Goal: Task Accomplishment & Management: Complete application form

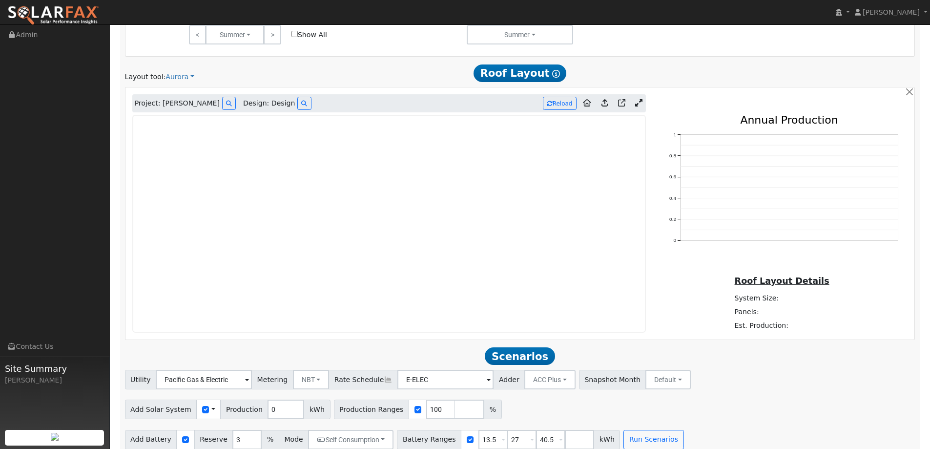
scroll to position [562, 0]
click at [70, 4] on link at bounding box center [53, 12] width 106 height 24
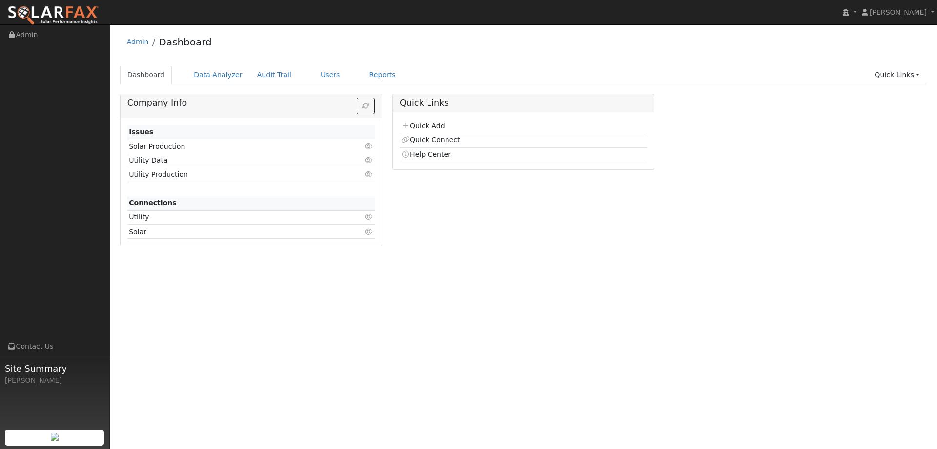
click at [412, 121] on td "Quick Add" at bounding box center [523, 126] width 247 height 14
click at [413, 125] on link "Quick Add" at bounding box center [422, 126] width 43 height 8
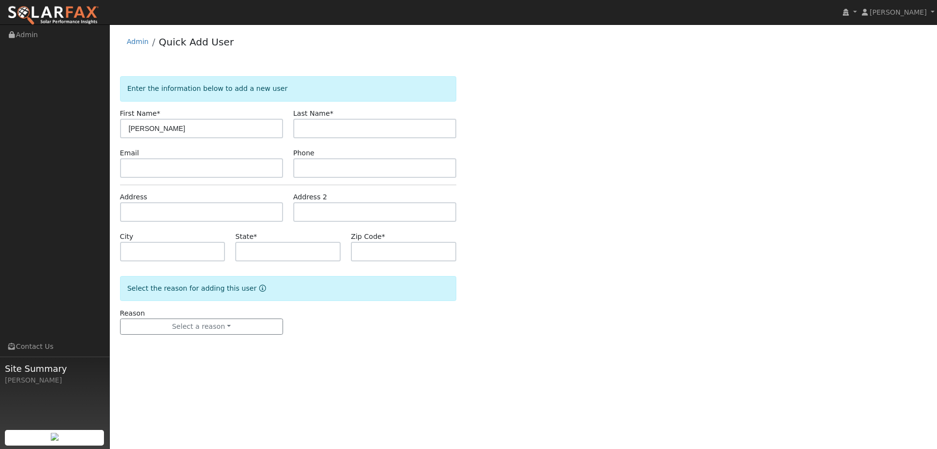
type input "[PERSON_NAME]"
click at [397, 127] on input "text" at bounding box center [374, 129] width 163 height 20
type input "[DEMOGRAPHIC_DATA]"
click at [170, 176] on input "text" at bounding box center [201, 168] width 163 height 20
click at [188, 169] on input "text" at bounding box center [201, 168] width 163 height 20
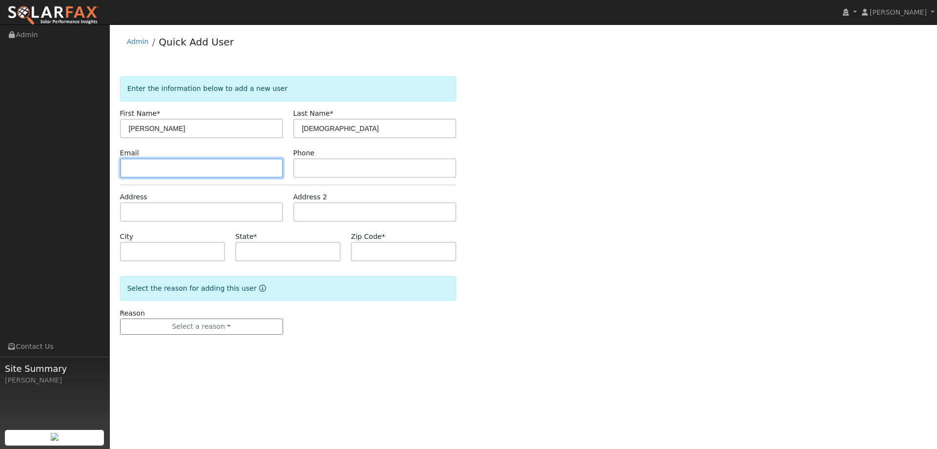
paste input "gdeuss@grdenergy.com"
type input "gdeuss@grdenergy.com"
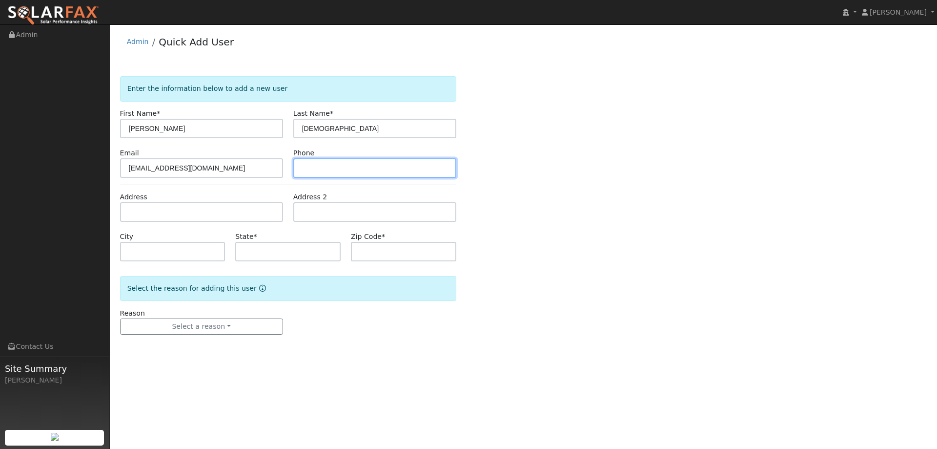
click at [375, 162] on input "text" at bounding box center [374, 168] width 163 height 20
click at [410, 170] on input "text" at bounding box center [374, 168] width 163 height 20
paste input "(650) 291-2569"
type input "(650) 291-2569"
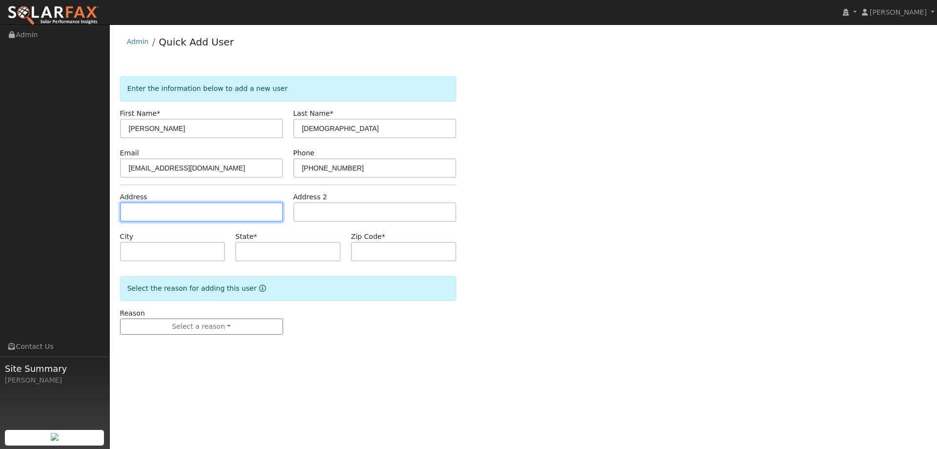
click at [261, 211] on input "text" at bounding box center [201, 212] width 163 height 20
paste input "438 Manzanita Ave"
click at [210, 213] on input "438 Manzanita Ave" at bounding box center [201, 212] width 163 height 20
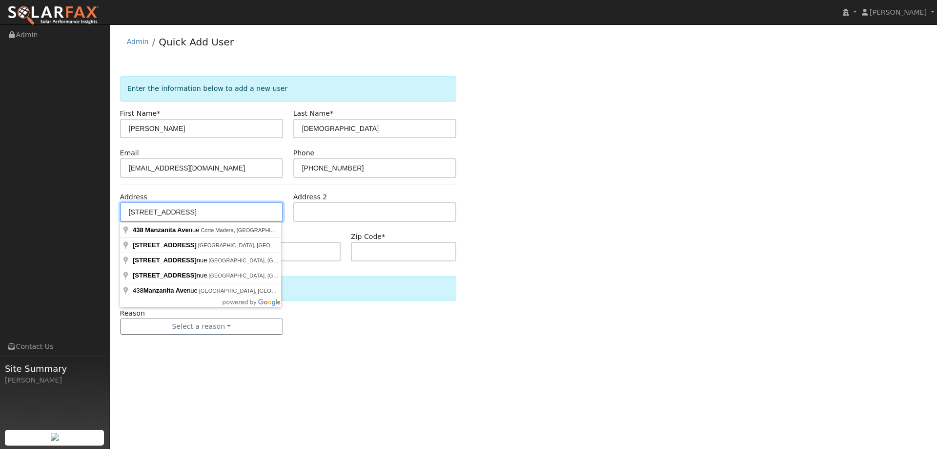
type input "438 Manzanita Avenue"
type input "Corte Madera"
type input "CA"
type input "94925"
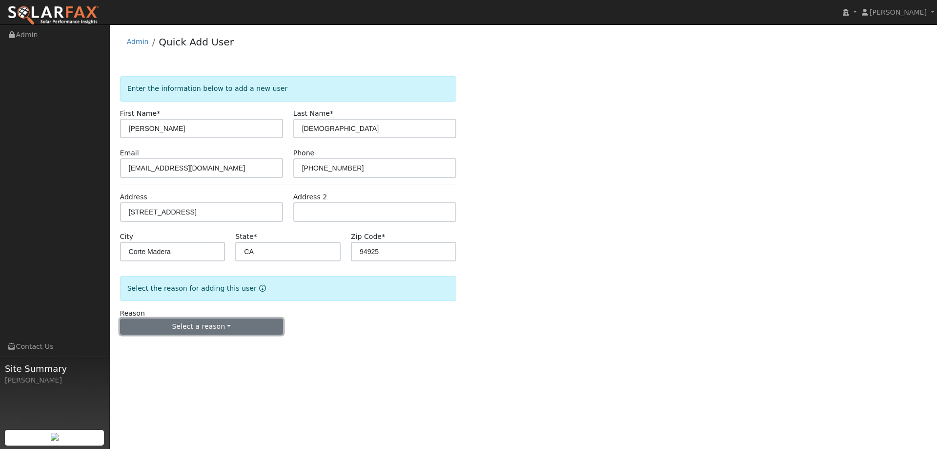
click at [233, 323] on button "Select a reason" at bounding box center [201, 326] width 163 height 17
drag, startPoint x: 197, startPoint y: 350, endPoint x: 210, endPoint y: 341, distance: 16.2
click at [194, 350] on link "New lead" at bounding box center [175, 347] width 108 height 14
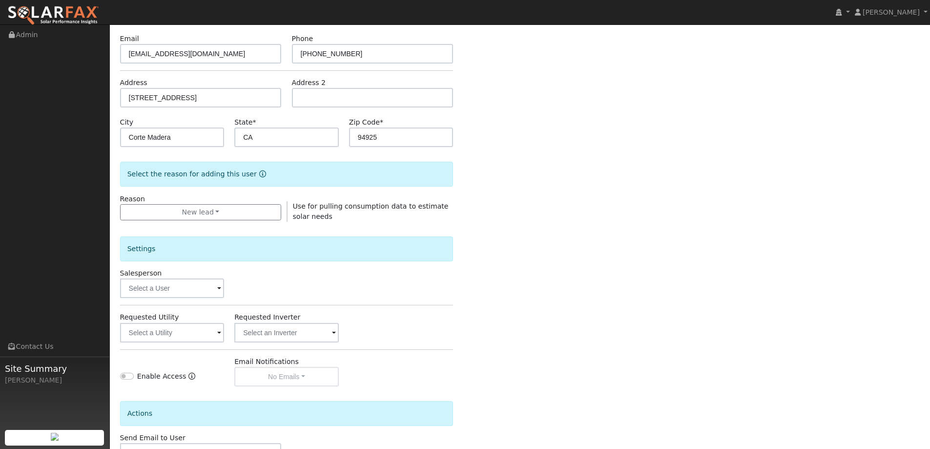
scroll to position [184, 0]
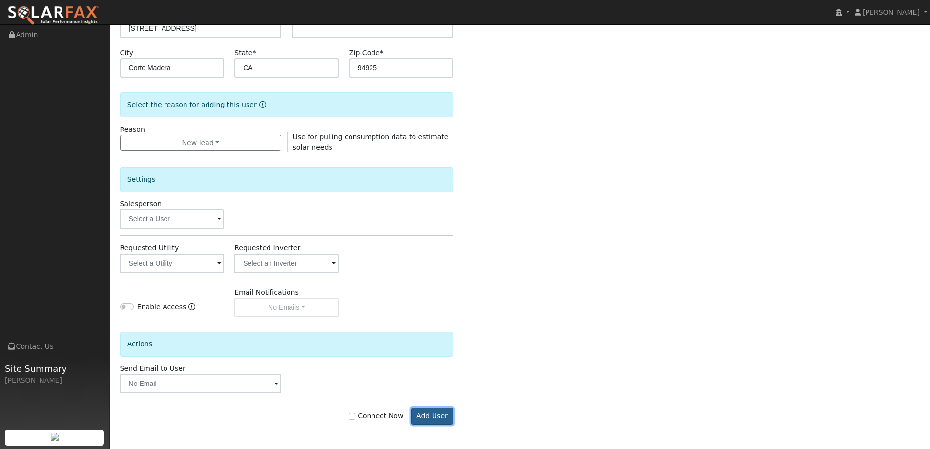
click at [449, 415] on button "Add User" at bounding box center [432, 416] width 42 height 17
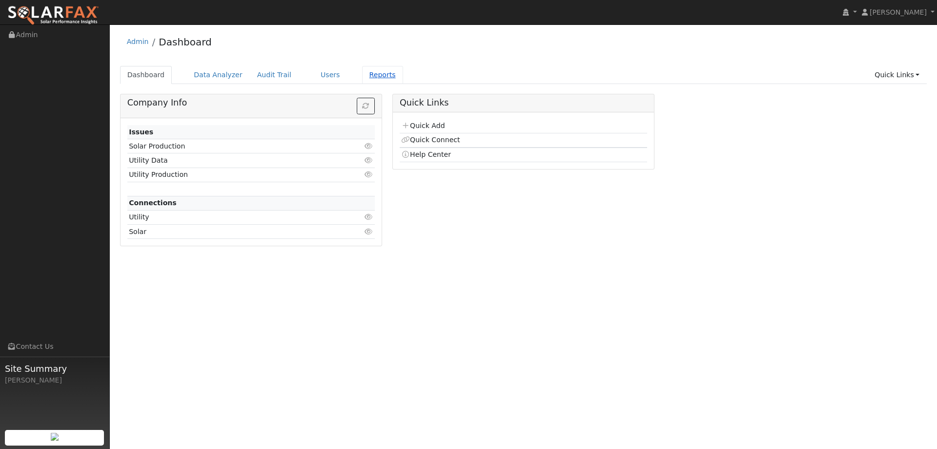
click at [362, 77] on link "Reports" at bounding box center [382, 75] width 41 height 18
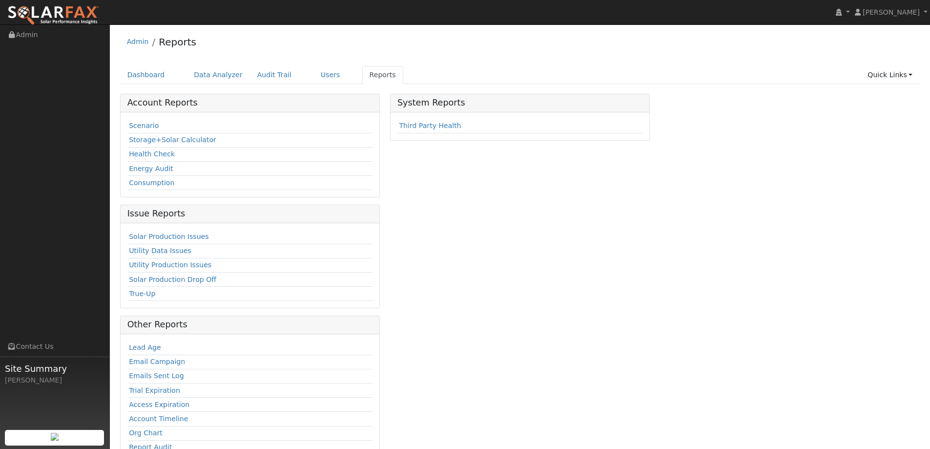
click at [124, 127] on div "Scenario Storage+Solar Calculator Health Check Energy Audit Consumption" at bounding box center [250, 154] width 259 height 85
click at [131, 127] on link "Scenario" at bounding box center [144, 126] width 30 height 8
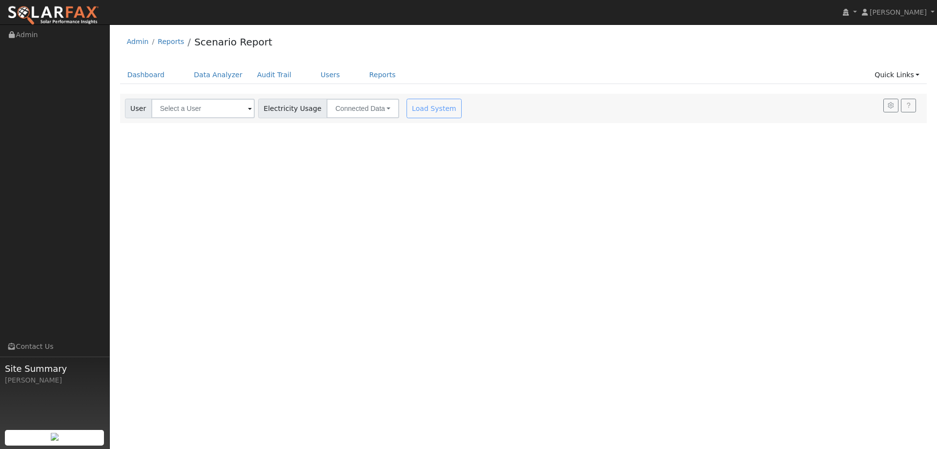
click at [201, 119] on div "User Account Select an Ac... Electricity Usage Connected Data Connected Data Es…" at bounding box center [523, 108] width 807 height 29
click at [204, 111] on input "text" at bounding box center [202, 109] width 103 height 20
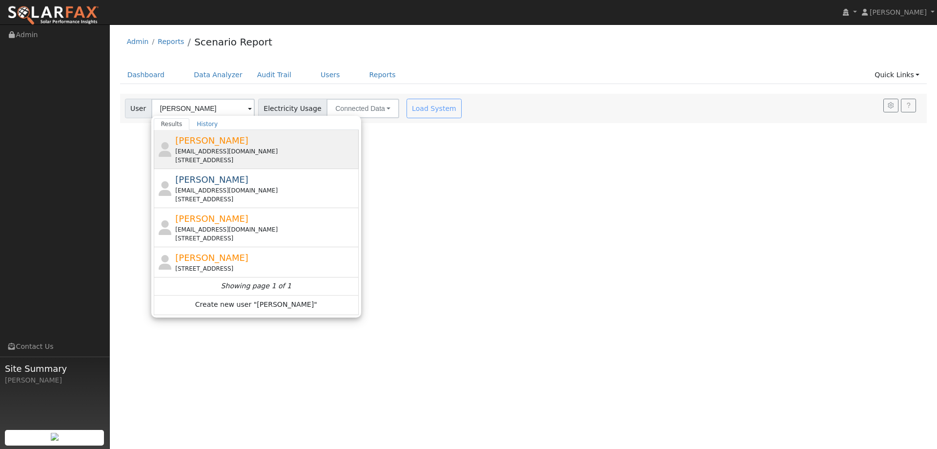
click at [244, 154] on div "[EMAIL_ADDRESS][DOMAIN_NAME]" at bounding box center [265, 151] width 181 height 9
type input "[PERSON_NAME]"
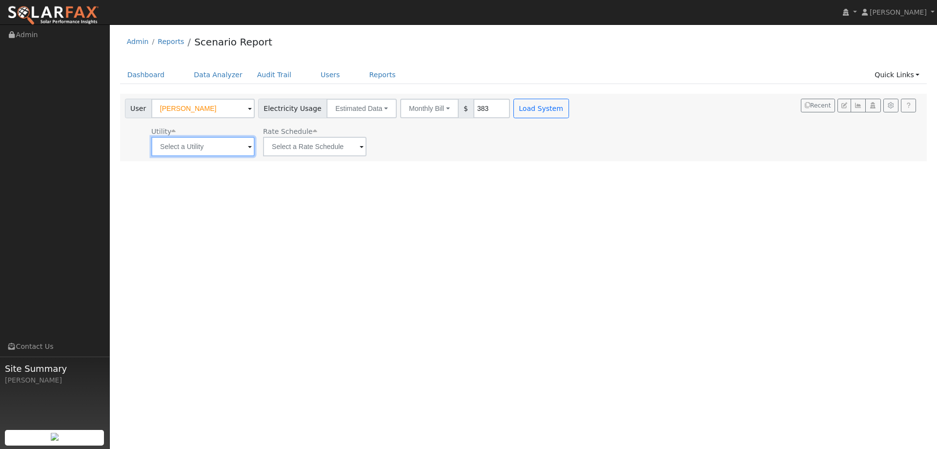
click at [230, 154] on input "text" at bounding box center [202, 147] width 103 height 20
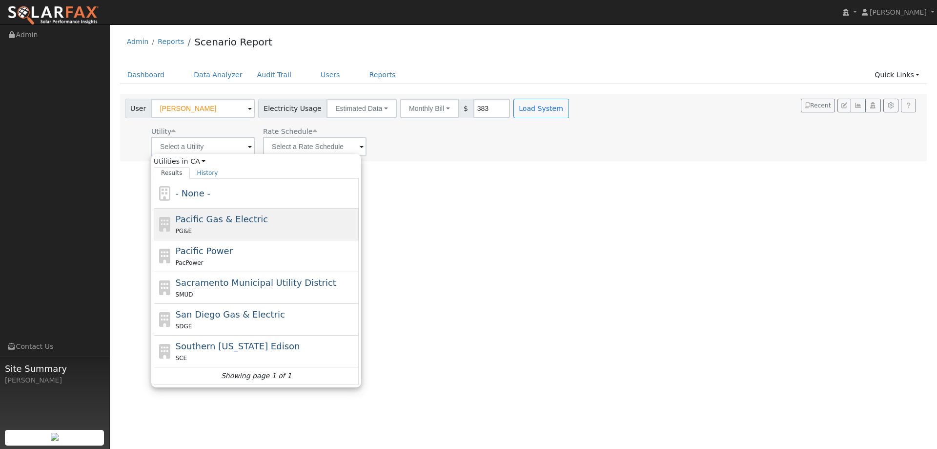
click at [228, 223] on span "Pacific Gas & Electric" at bounding box center [222, 219] width 92 height 10
type input "Pacific Gas & Electric"
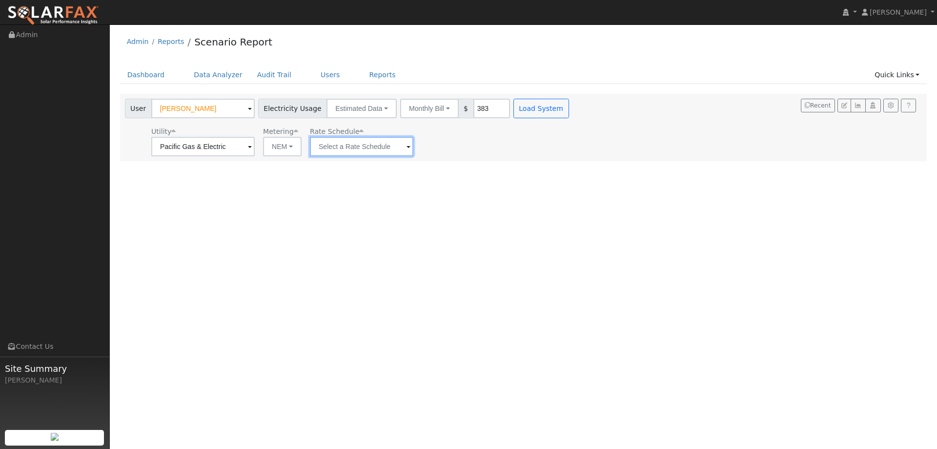
click at [371, 142] on input "text" at bounding box center [361, 147] width 103 height 20
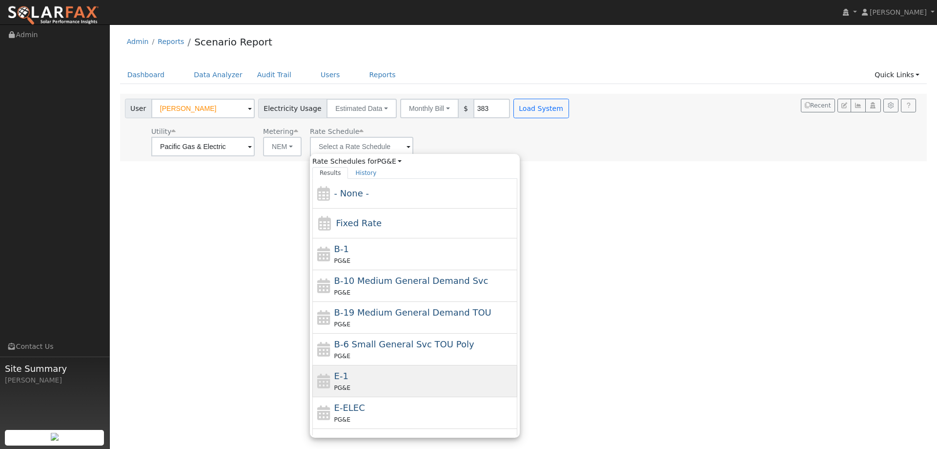
click at [361, 376] on div "E-1 PG&E" at bounding box center [424, 380] width 181 height 23
type input "E-1"
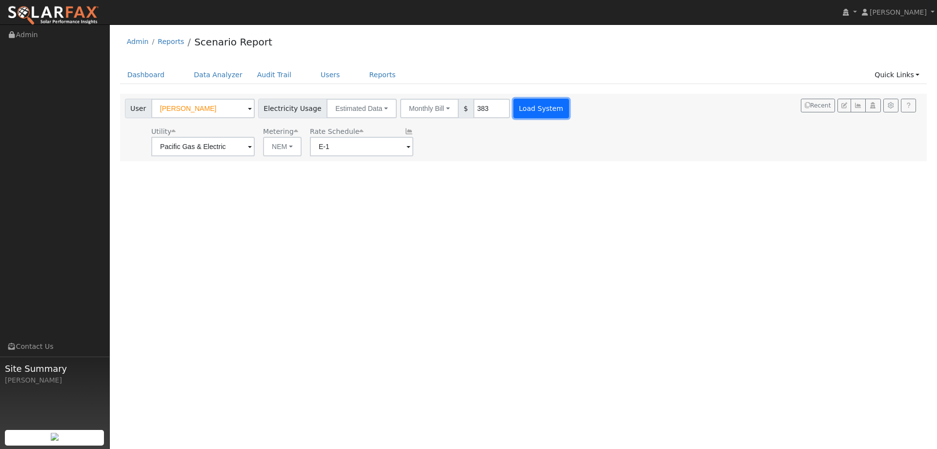
click at [520, 114] on button "Load System" at bounding box center [541, 109] width 56 height 20
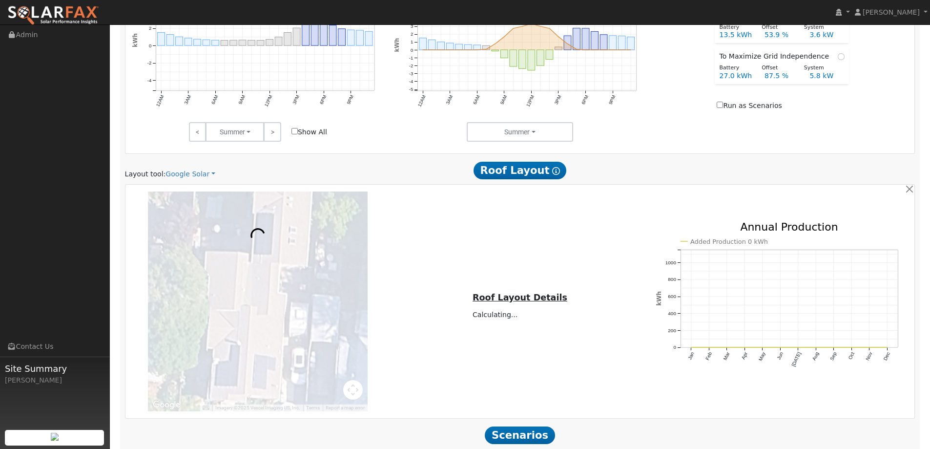
scroll to position [537, 0]
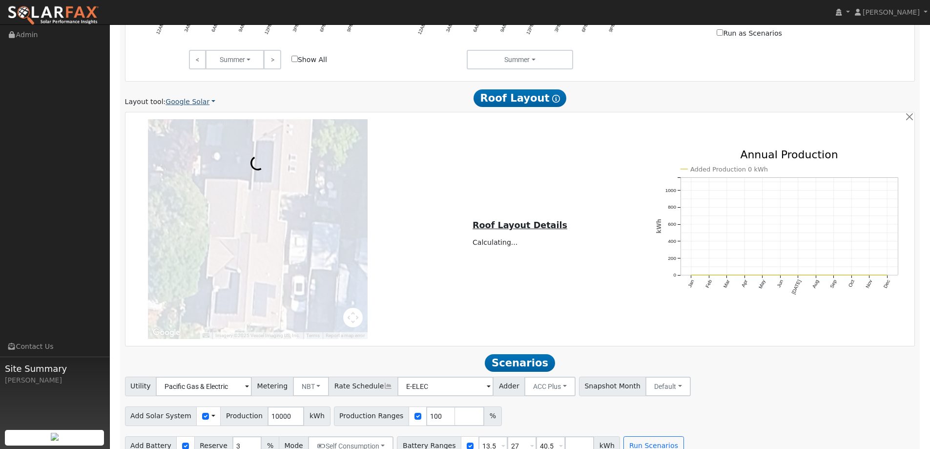
click at [187, 101] on link "Google Solar" at bounding box center [190, 102] width 50 height 10
click at [190, 146] on link "Aurora" at bounding box center [197, 147] width 68 height 14
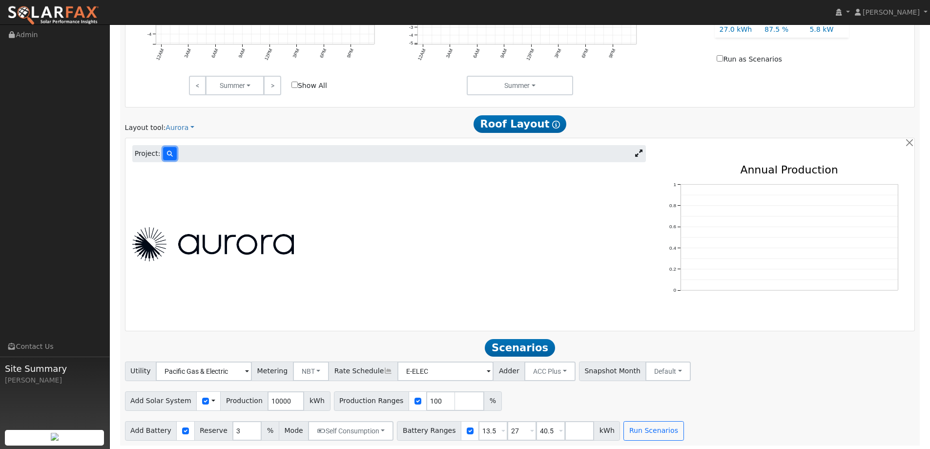
click at [167, 154] on icon at bounding box center [170, 154] width 6 height 6
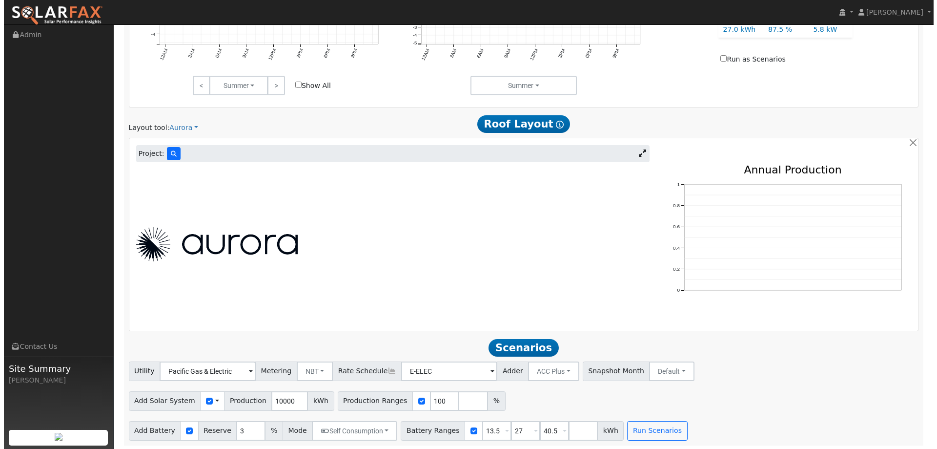
scroll to position [512, 0]
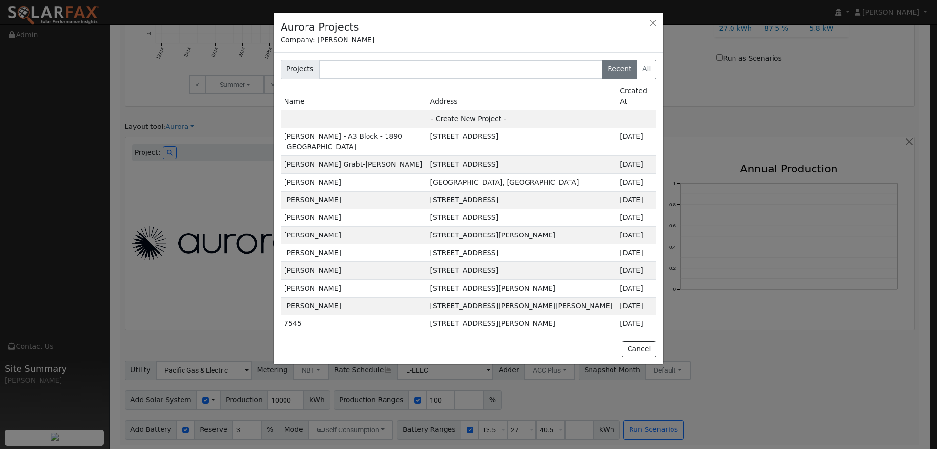
click at [482, 110] on td "- Create New Project -" at bounding box center [469, 119] width 376 height 18
type input "[PERSON_NAME]"
type input "[STREET_ADDRESS]"
type input "Corte Madera"
type input "CA"
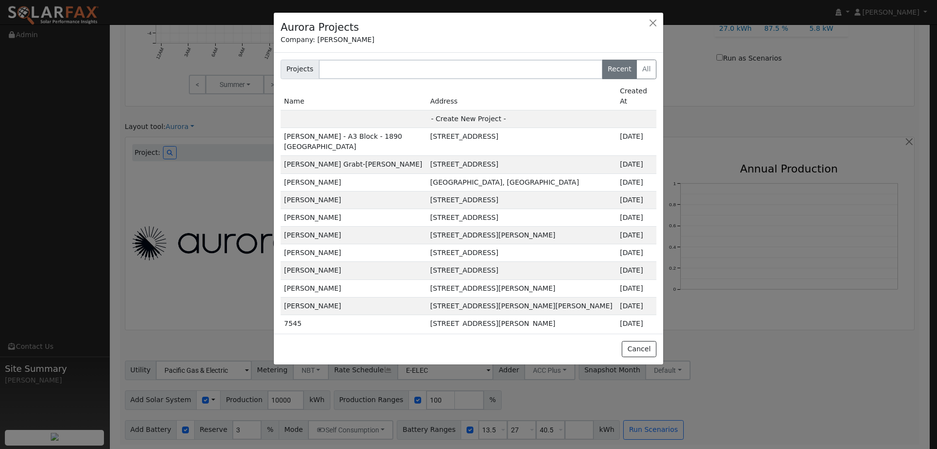
type input "94925"
type input "Design"
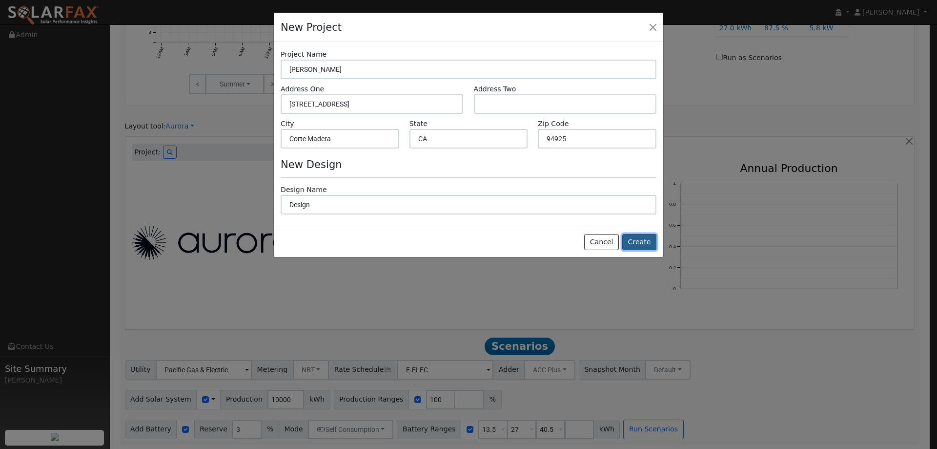
click at [648, 246] on button "Create" at bounding box center [639, 242] width 34 height 17
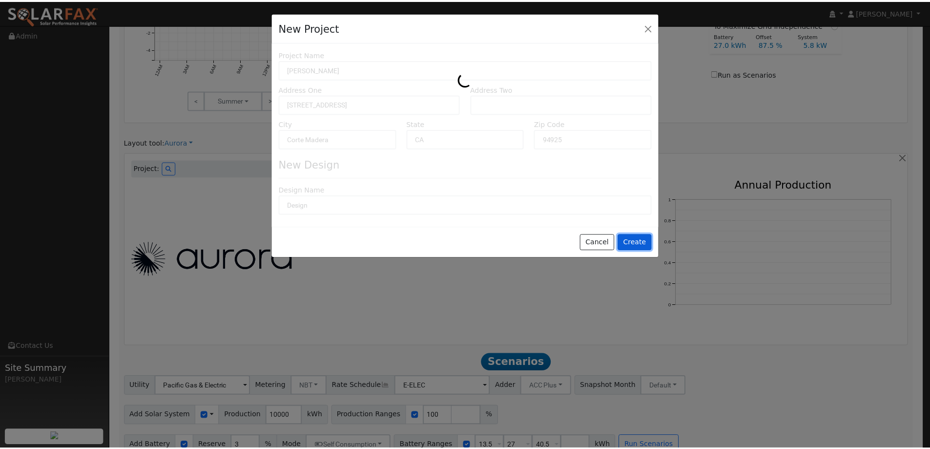
scroll to position [513, 0]
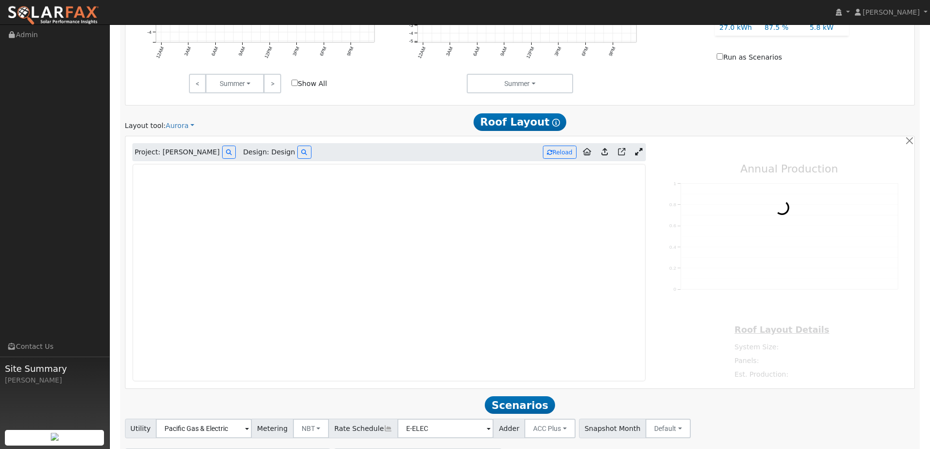
type input "0"
